Goal: Task Accomplishment & Management: Complete application form

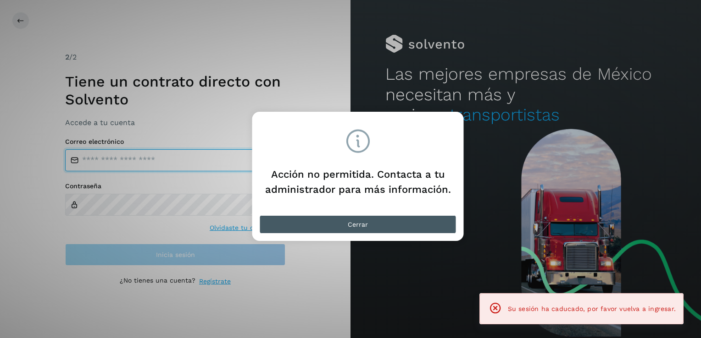
type input "**********"
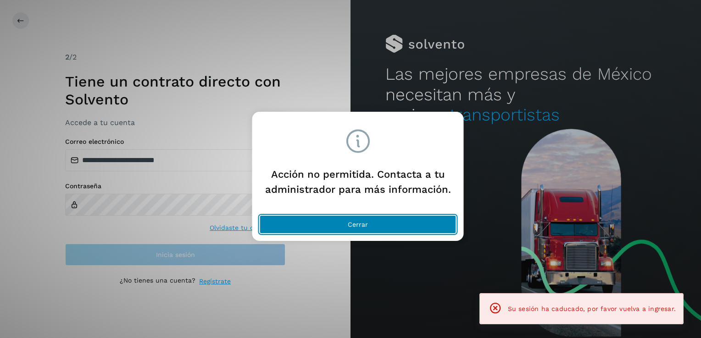
click at [331, 223] on button "Cerrar" at bounding box center [358, 224] width 197 height 18
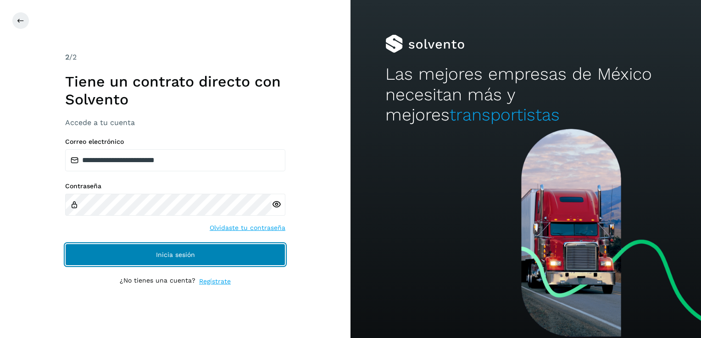
click at [189, 258] on span "Inicia sesión" at bounding box center [175, 255] width 39 height 6
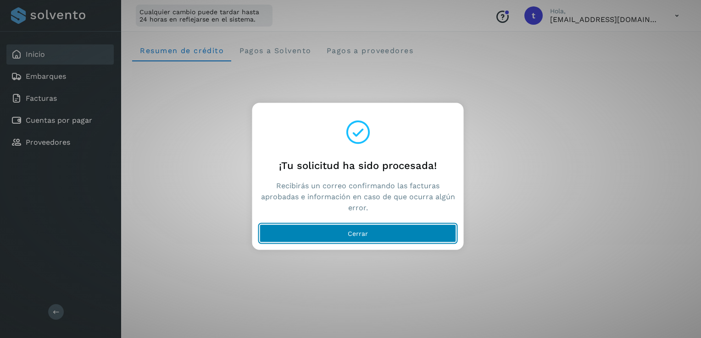
click at [425, 231] on button "Cerrar" at bounding box center [358, 234] width 197 height 18
